Goal: Task Accomplishment & Management: Manage account settings

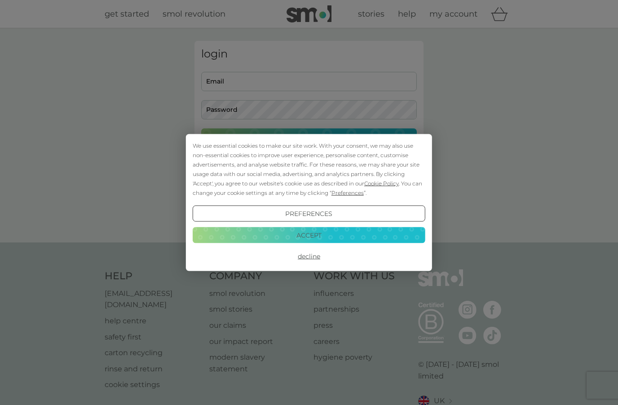
click at [324, 239] on button "Accept" at bounding box center [309, 235] width 233 height 16
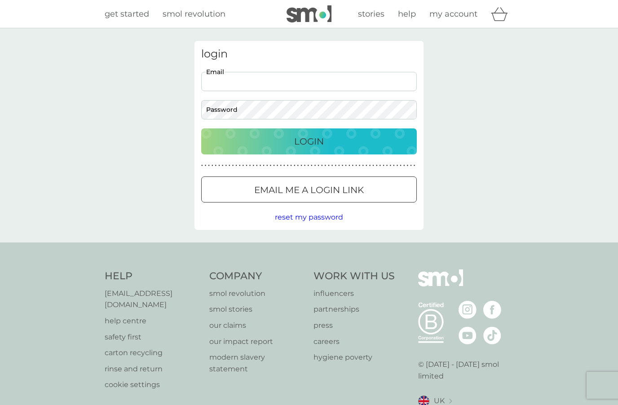
click at [294, 81] on input "Email" at bounding box center [309, 81] width 216 height 19
type input "cathy@ukgb.net"
click at [315, 145] on p "Login" at bounding box center [309, 141] width 30 height 14
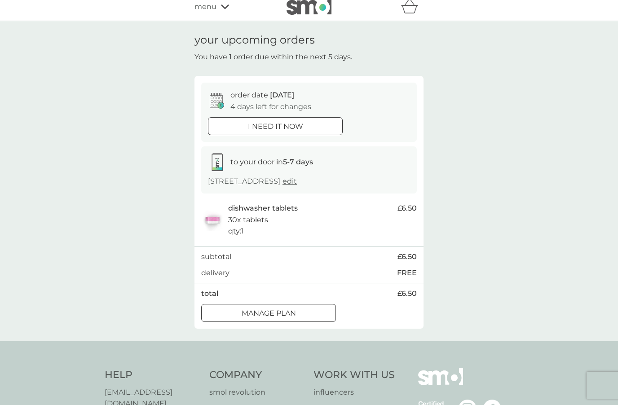
scroll to position [8, 0]
click at [262, 309] on div at bounding box center [268, 312] width 32 height 9
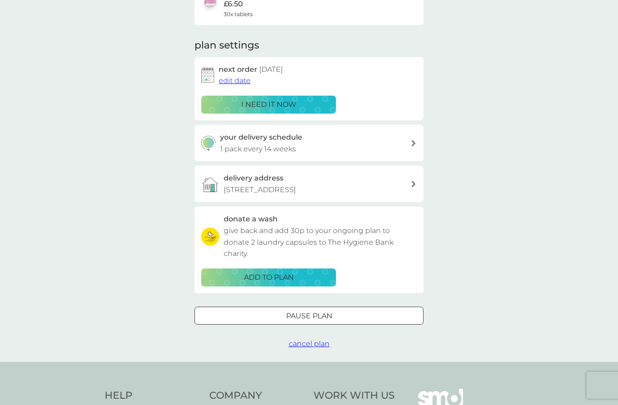
scroll to position [95, 0]
click at [305, 311] on div at bounding box center [309, 315] width 32 height 9
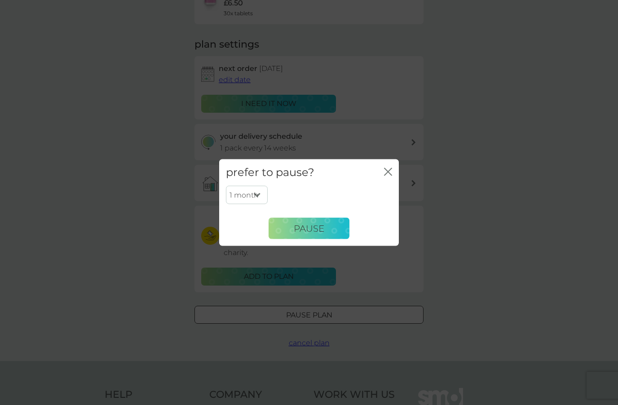
select select "2"
click at [311, 234] on span "Pause" at bounding box center [309, 228] width 31 height 11
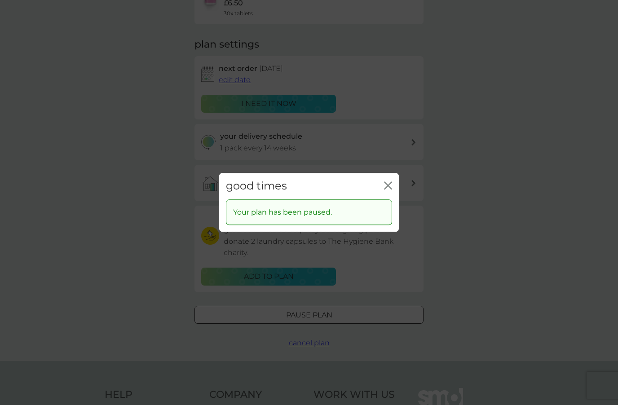
click at [385, 190] on icon "close" at bounding box center [388, 185] width 8 height 8
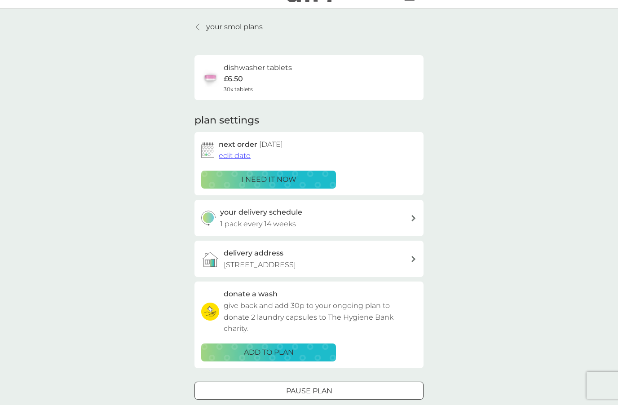
scroll to position [0, 0]
